Goal: Information Seeking & Learning: Compare options

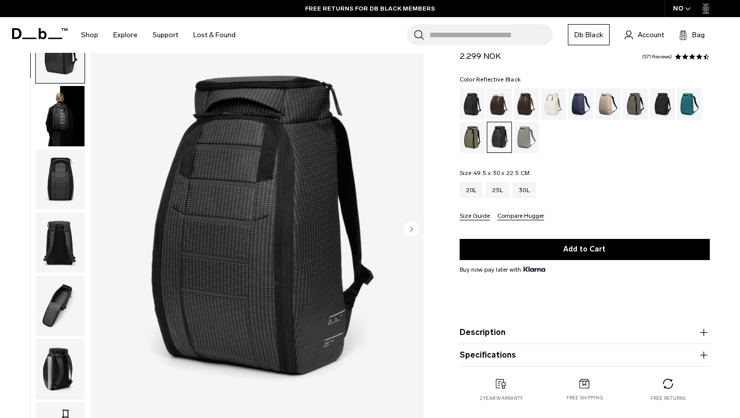
scroll to position [46, 0]
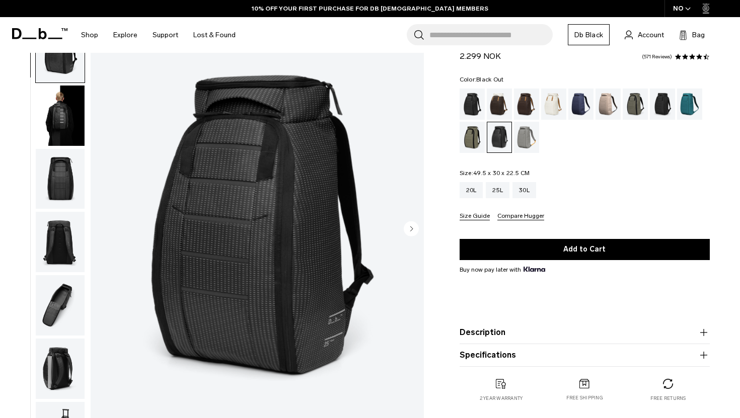
click at [472, 103] on div "Black Out" at bounding box center [472, 104] width 26 height 31
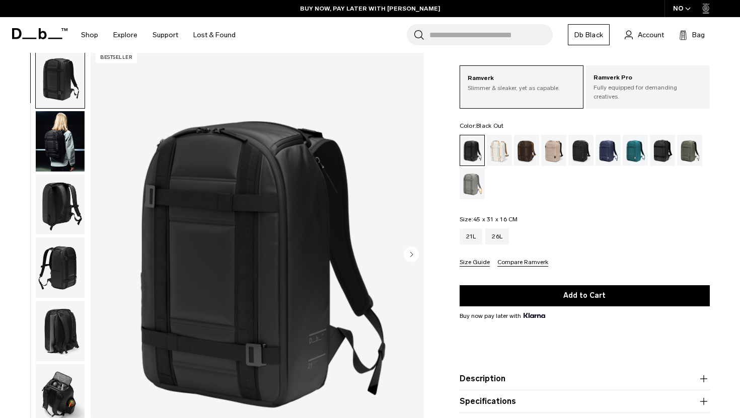
scroll to position [50, 0]
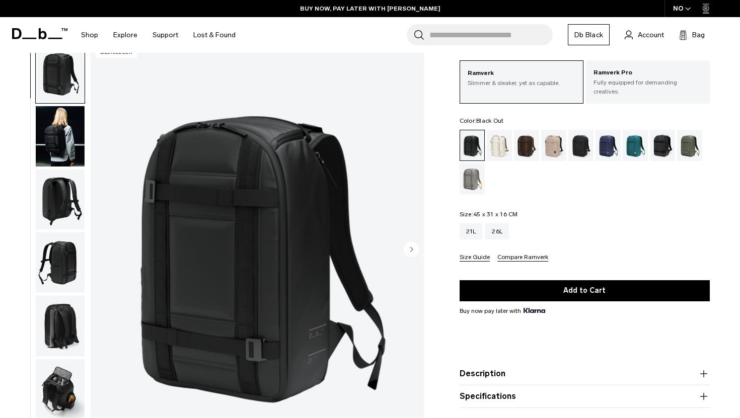
click at [52, 378] on img "button" at bounding box center [60, 389] width 49 height 60
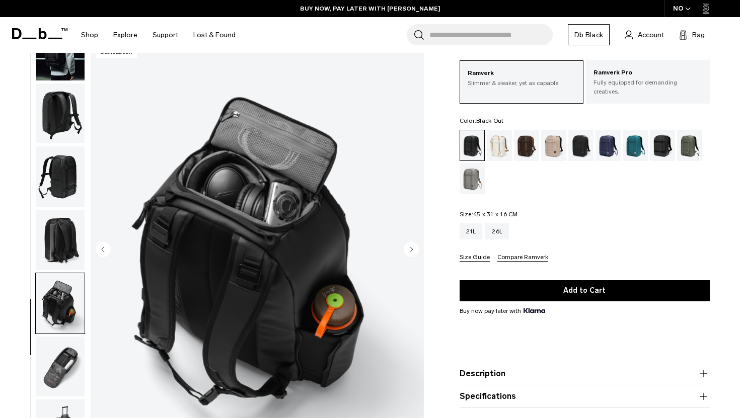
scroll to position [88, 0]
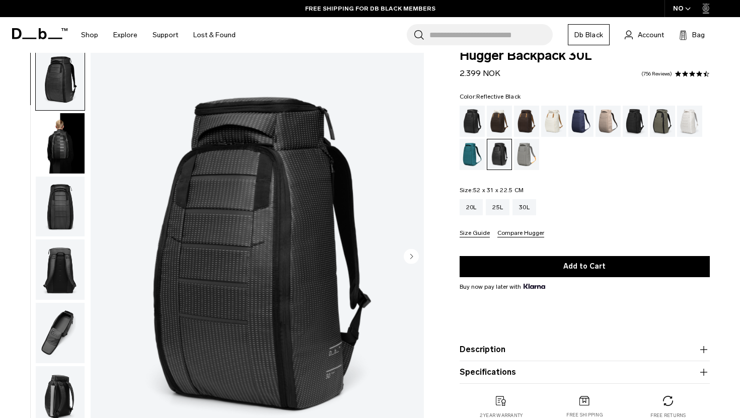
scroll to position [23, 0]
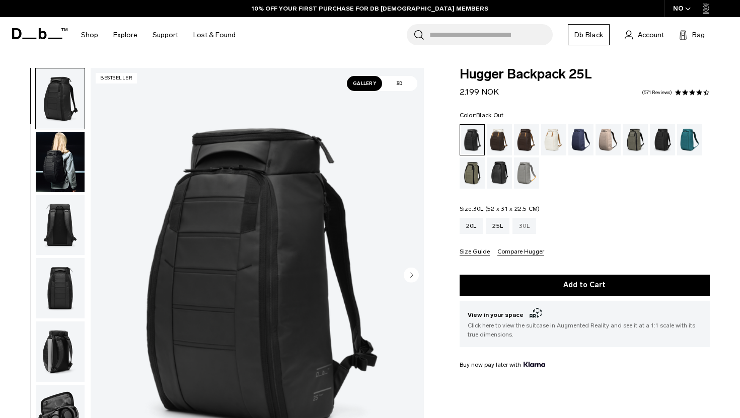
click at [532, 228] on div "30L" at bounding box center [524, 226] width 24 height 16
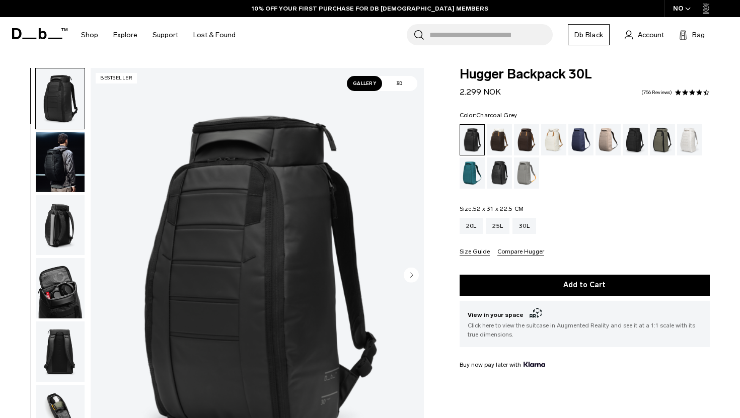
click at [630, 144] on div "Charcoal Grey" at bounding box center [635, 139] width 26 height 31
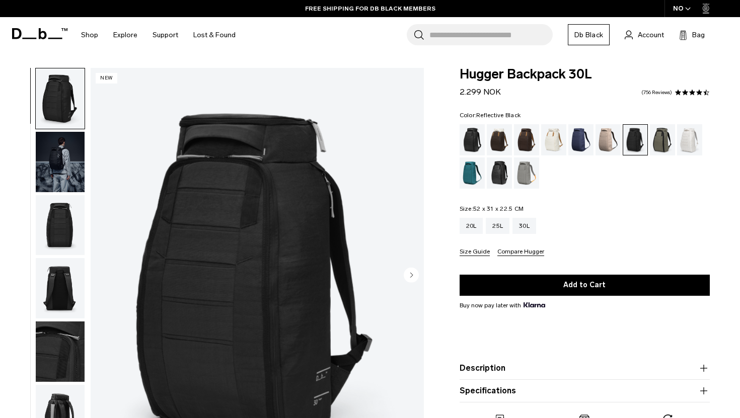
click at [501, 177] on div "Reflective Black" at bounding box center [500, 172] width 26 height 31
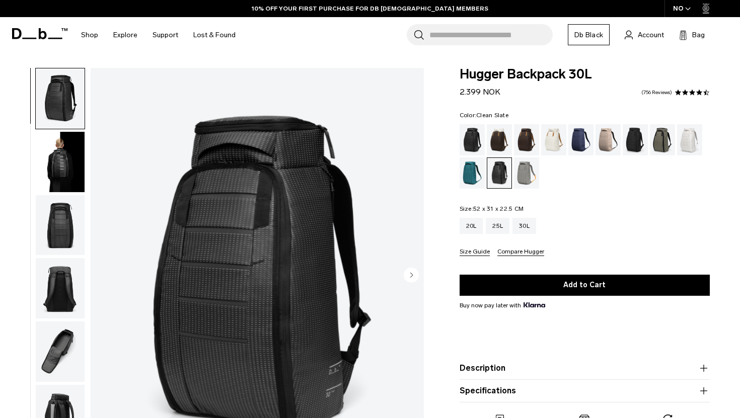
click at [693, 146] on div "Clean Slate" at bounding box center [690, 139] width 26 height 31
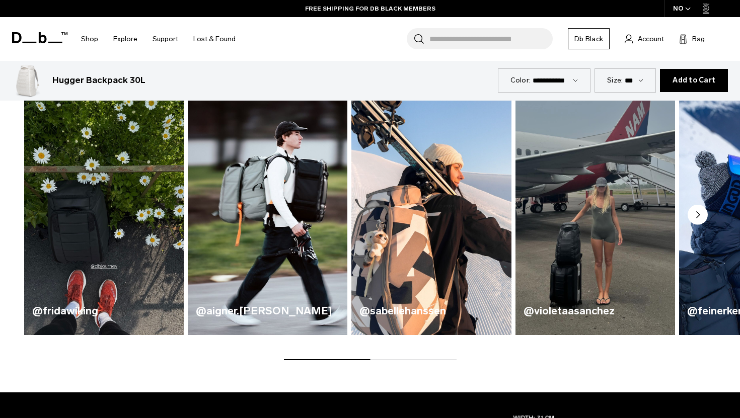
scroll to position [490, 0]
